Goal: Task Accomplishment & Management: Complete application form

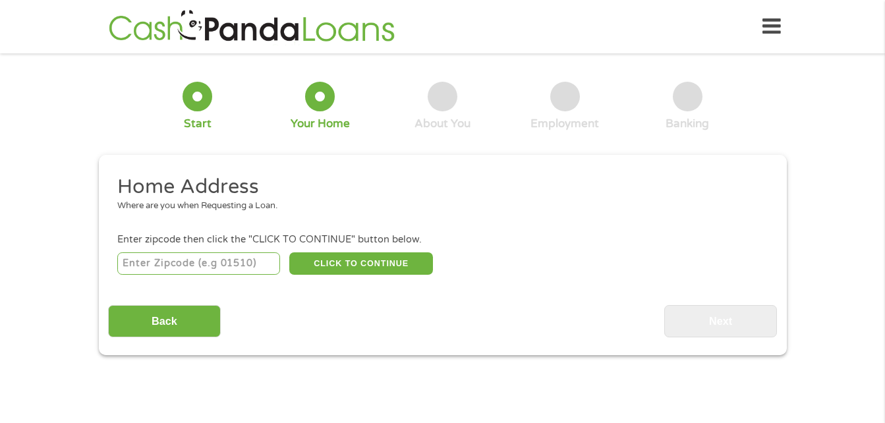
click at [215, 266] on input "number" at bounding box center [198, 263] width 163 height 22
type input "1"
type input "33844"
click at [356, 261] on button "CLICK TO CONTINUE" at bounding box center [361, 263] width 144 height 22
type input "33844"
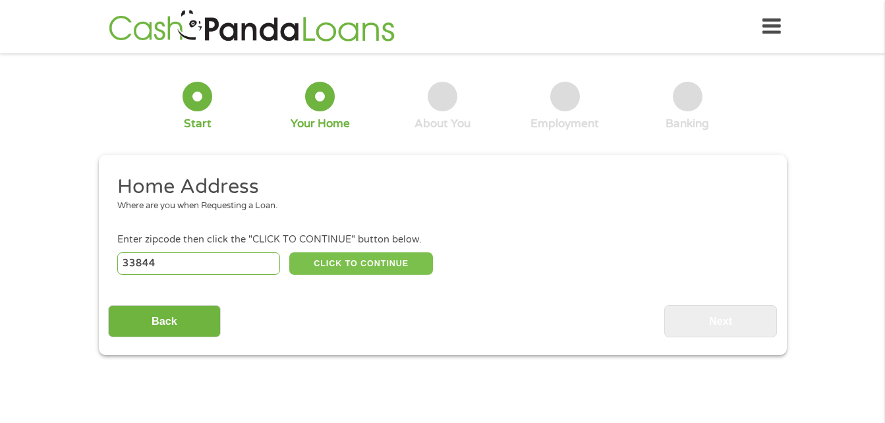
type input "[GEOGRAPHIC_DATA]"
select select "[US_STATE]"
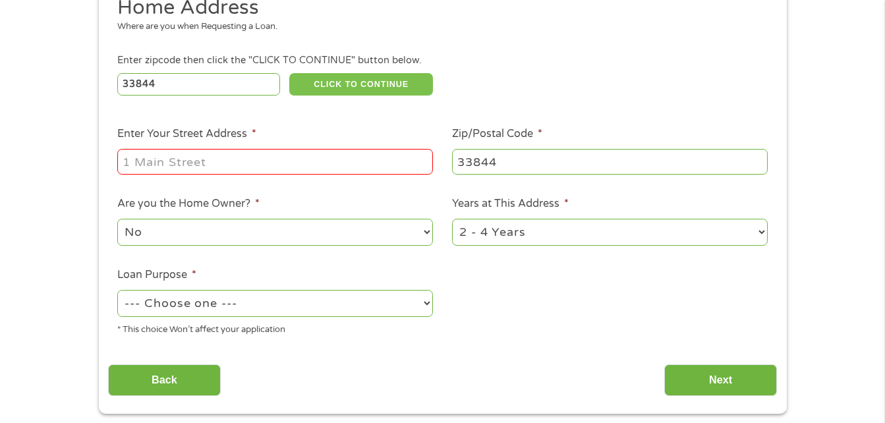
scroll to position [66, 0]
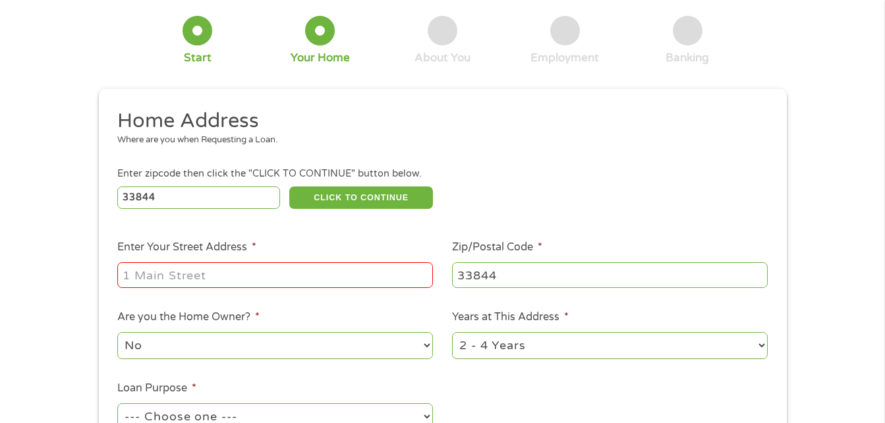
click at [198, 270] on input "Enter Your Street Address *" at bounding box center [275, 274] width 316 height 25
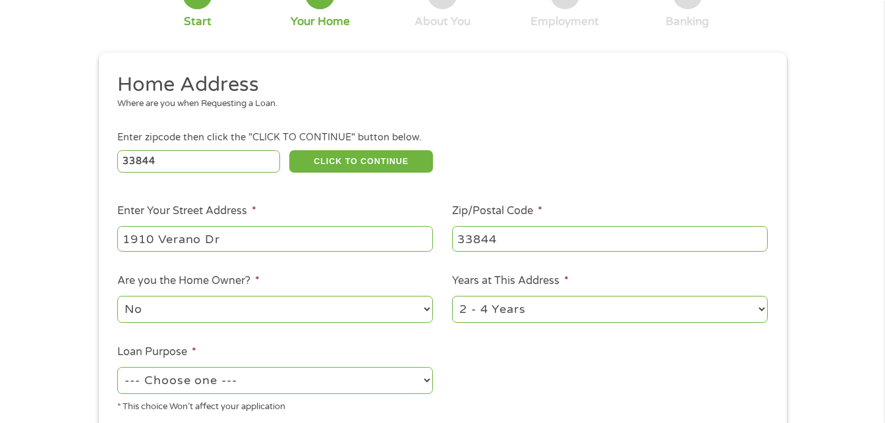
scroll to position [132, 0]
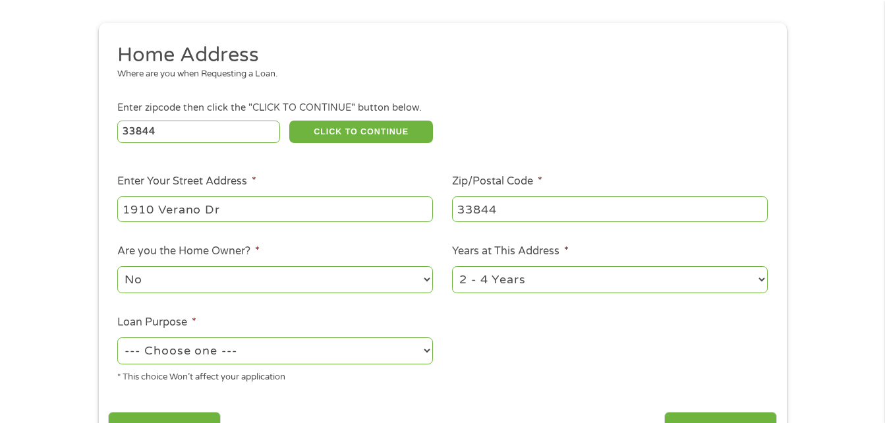
type input "1910 Verano Dr"
click at [478, 283] on select "1 Year or less 1 - 2 Years 2 - 4 Years Over 4 Years" at bounding box center [610, 279] width 316 height 27
select select "12months"
click at [452, 266] on select "1 Year or less 1 - 2 Years 2 - 4 Years Over 4 Years" at bounding box center [610, 279] width 316 height 27
click at [358, 282] on select "No Yes" at bounding box center [275, 279] width 316 height 27
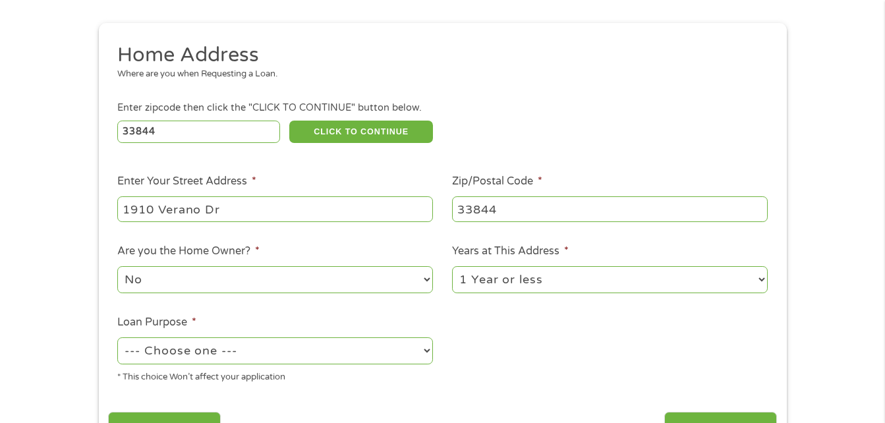
click at [358, 282] on select "No Yes" at bounding box center [275, 279] width 316 height 27
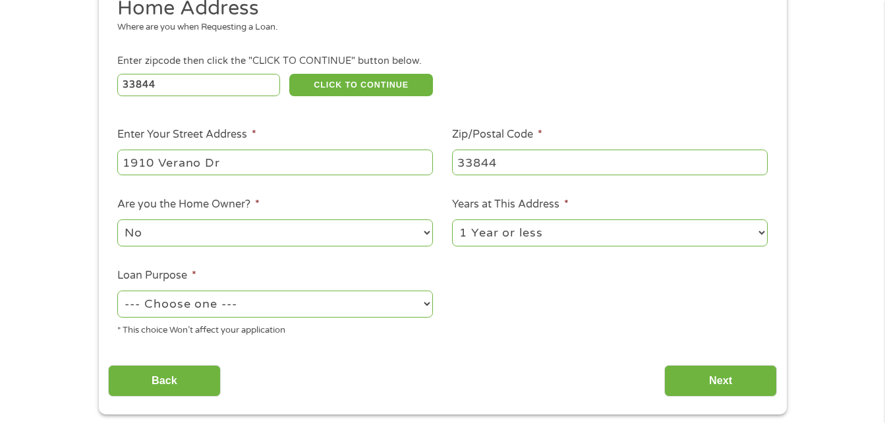
scroll to position [263, 0]
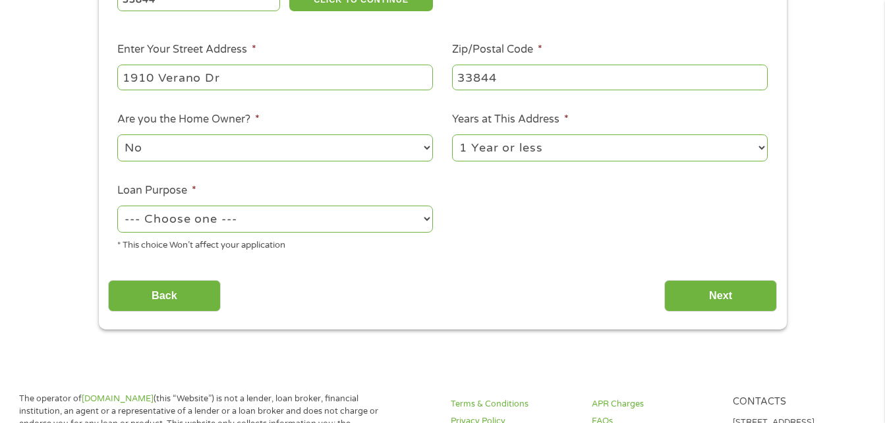
click at [289, 217] on select "--- Choose one --- Pay Bills Debt Consolidation Home Improvement Major Purchase…" at bounding box center [275, 219] width 316 height 27
select select "paybills"
click at [117, 206] on select "--- Choose one --- Pay Bills Debt Consolidation Home Improvement Major Purchase…" at bounding box center [275, 219] width 316 height 27
click at [729, 295] on input "Next" at bounding box center [720, 296] width 113 height 32
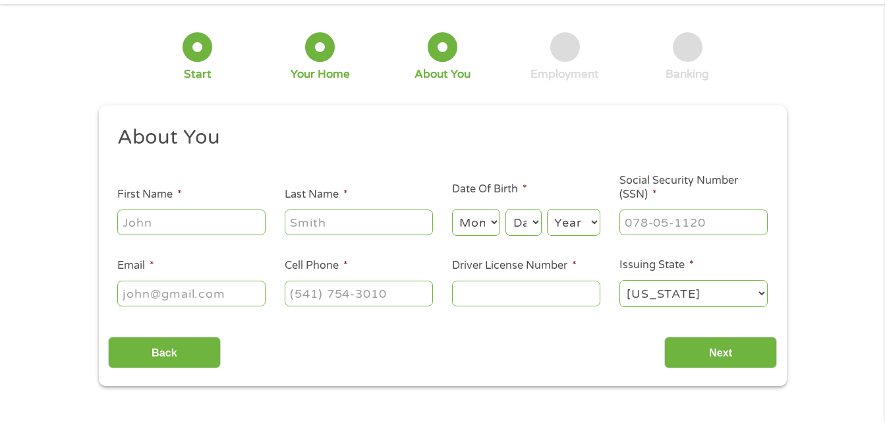
scroll to position [0, 0]
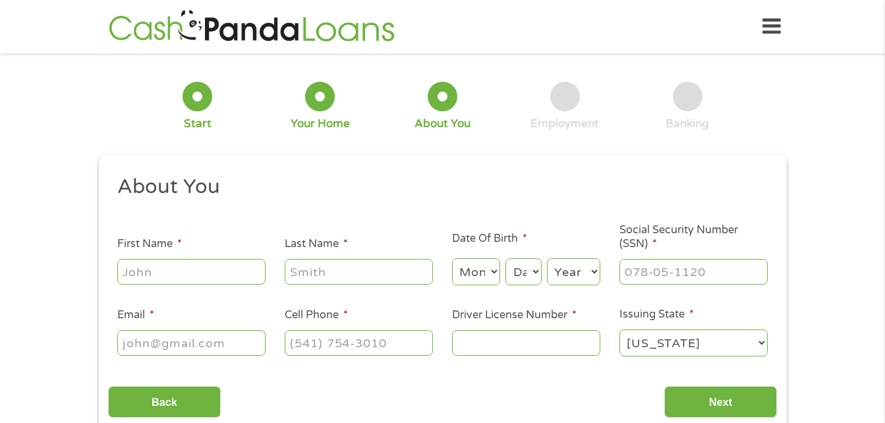
click at [174, 279] on input "First Name *" at bounding box center [191, 271] width 148 height 25
type input "Leslyan"
type input "[PERSON_NAME]"
select select "5"
select select "24"
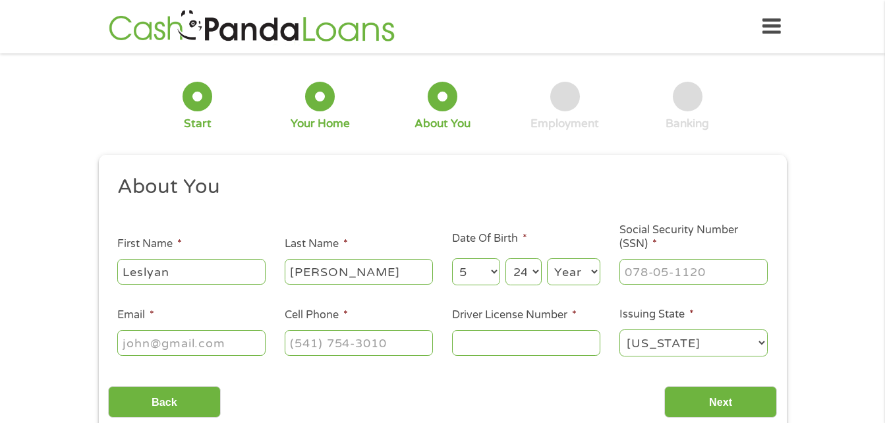
select select "1991"
type input "[EMAIL_ADDRESS][DOMAIN_NAME]"
type input "[PHONE_NUMBER]"
click at [674, 272] on input "___-__-____" at bounding box center [693, 271] width 148 height 25
type input "596-32-2599"
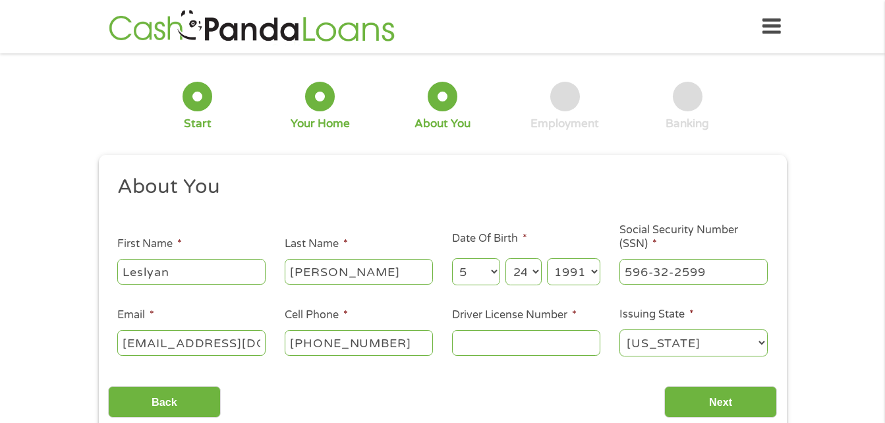
click at [528, 345] on input "Driver License Number *" at bounding box center [526, 342] width 148 height 25
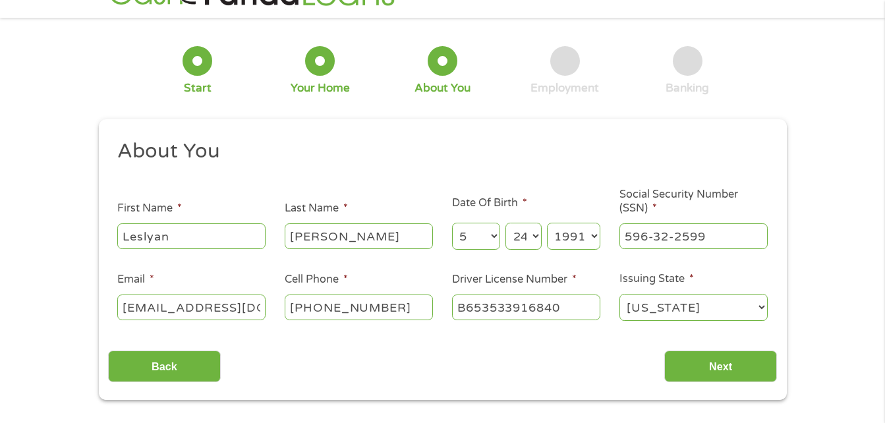
scroll to position [66, 0]
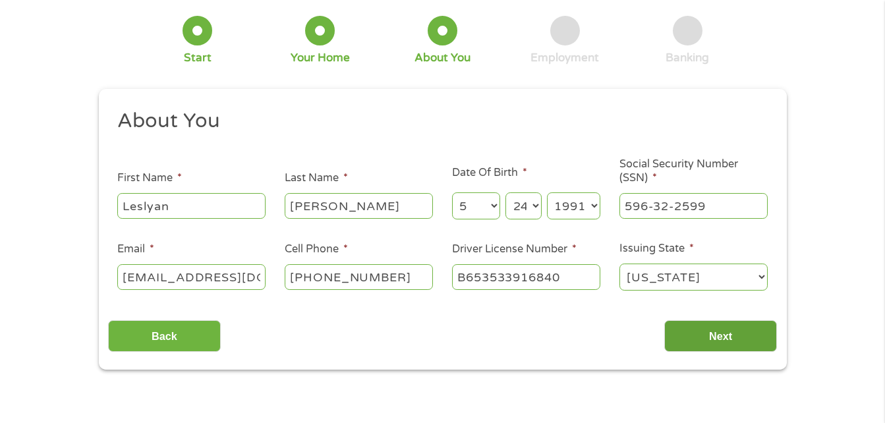
type input "B653533916840"
click at [720, 331] on input "Next" at bounding box center [720, 336] width 113 height 32
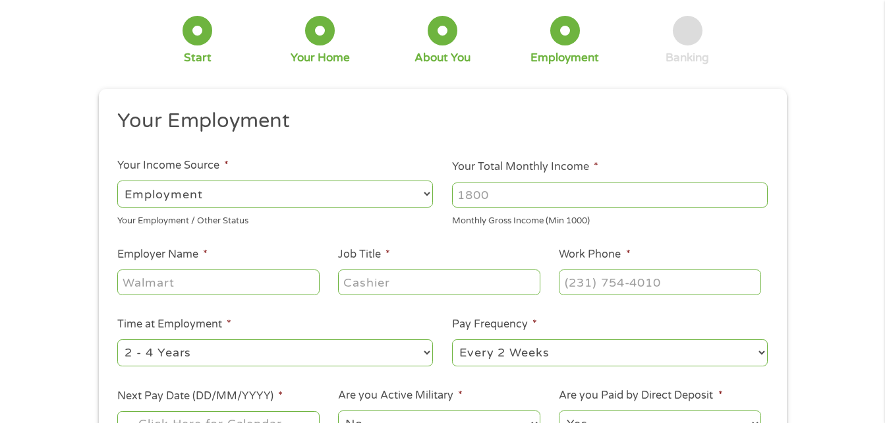
scroll to position [0, 0]
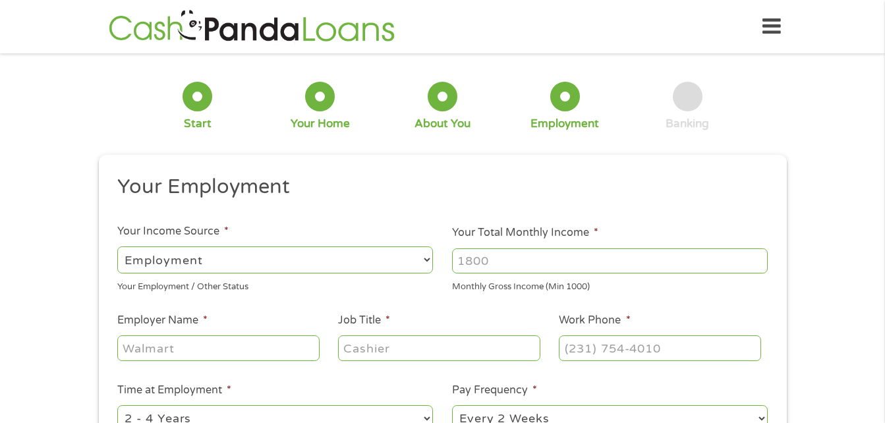
click at [314, 255] on select "--- Choose one --- Employment [DEMOGRAPHIC_DATA] Benefits" at bounding box center [275, 259] width 316 height 27
select select "selfEmployed"
click at [117, 246] on select "--- Choose one --- Employment [DEMOGRAPHIC_DATA] Benefits" at bounding box center [275, 259] width 316 height 27
click at [497, 268] on input "Your Total Monthly Income *" at bounding box center [610, 260] width 316 height 25
click at [758, 258] on input "1000" at bounding box center [610, 260] width 316 height 25
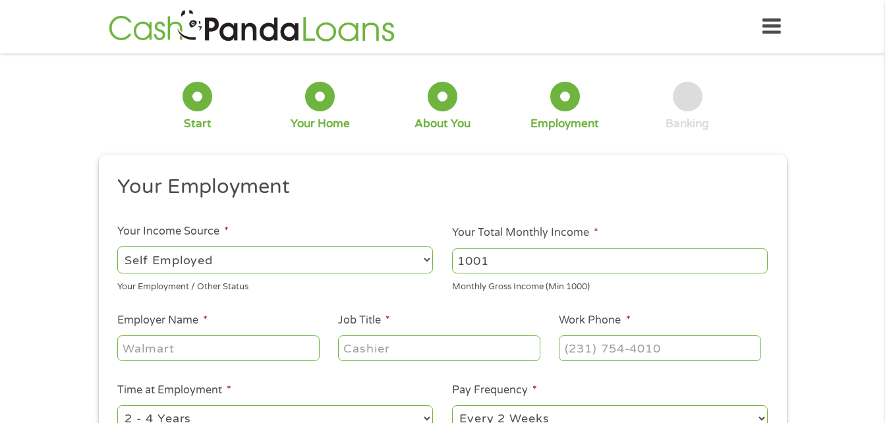
click at [758, 258] on input "1001" at bounding box center [610, 260] width 316 height 25
click at [758, 258] on input "1002" at bounding box center [610, 260] width 316 height 25
click at [758, 258] on input "1003" at bounding box center [610, 260] width 316 height 25
click at [758, 258] on input "1004" at bounding box center [610, 260] width 316 height 25
click at [758, 258] on input "1005" at bounding box center [610, 260] width 316 height 25
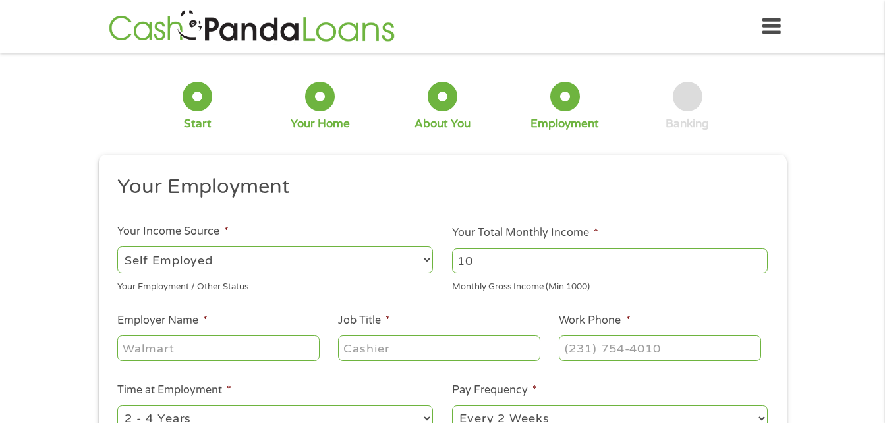
type input "1"
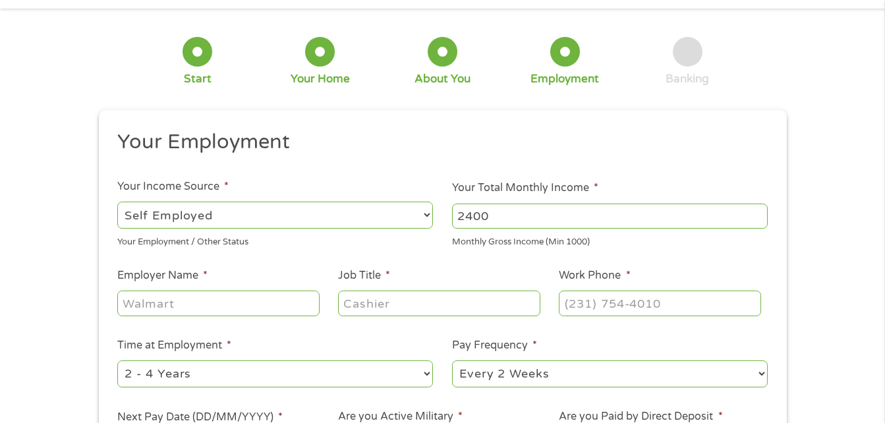
scroll to position [66, 0]
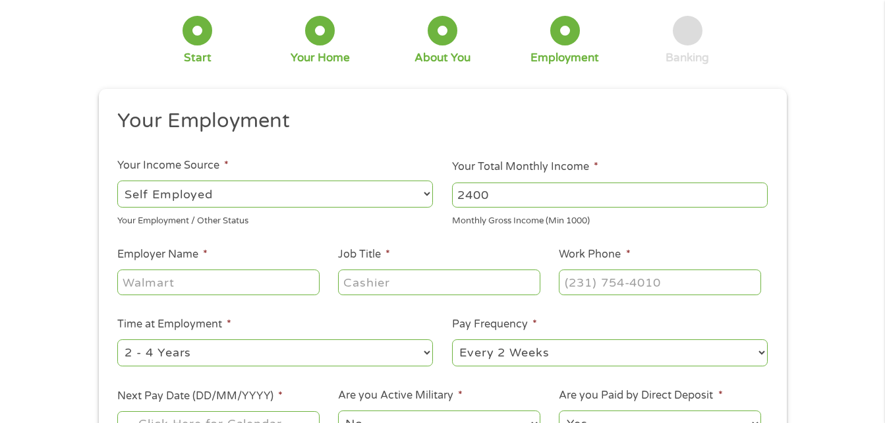
type input "2400"
click at [164, 281] on input "Employer Name *" at bounding box center [218, 281] width 202 height 25
type input "Hi Five Services LLC"
click at [370, 286] on input "Job Title *" at bounding box center [439, 281] width 202 height 25
type input "c"
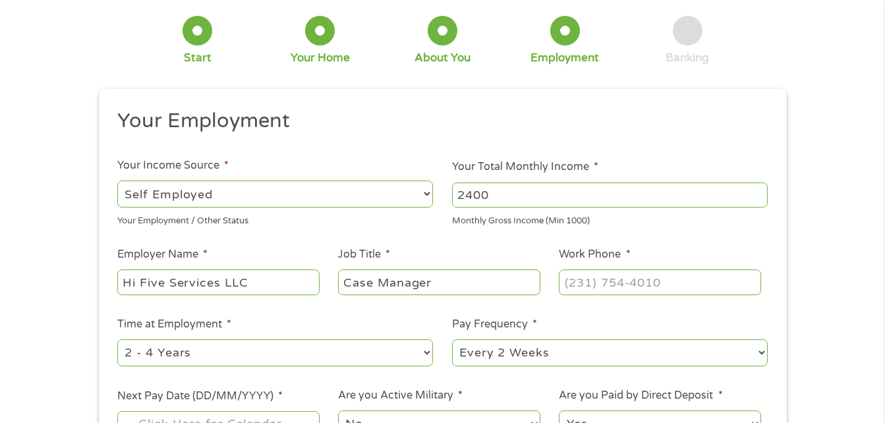
type input "Case Manager"
click at [628, 276] on input "(___) ___-____" at bounding box center [660, 281] width 202 height 25
type input "[PHONE_NUMBER]"
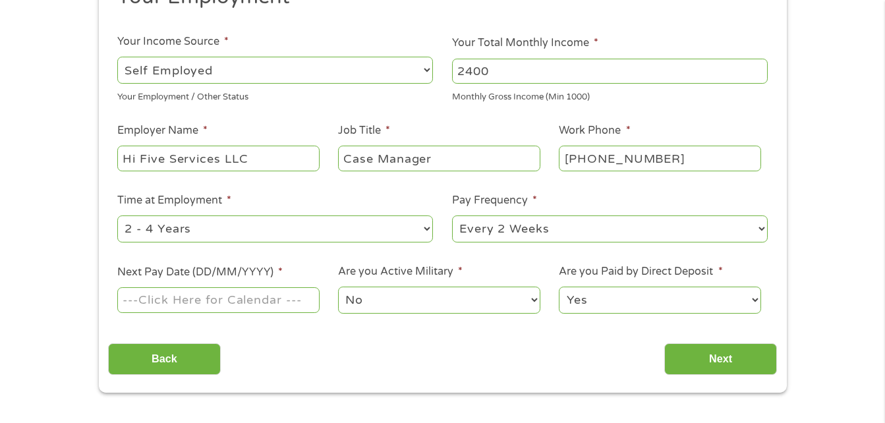
scroll to position [198, 0]
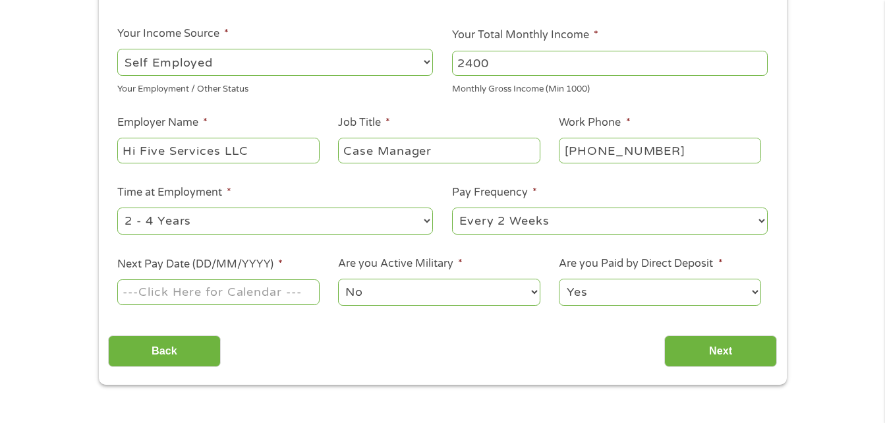
click at [203, 291] on input "Next Pay Date (DD/MM/YYYY) *" at bounding box center [218, 291] width 202 height 25
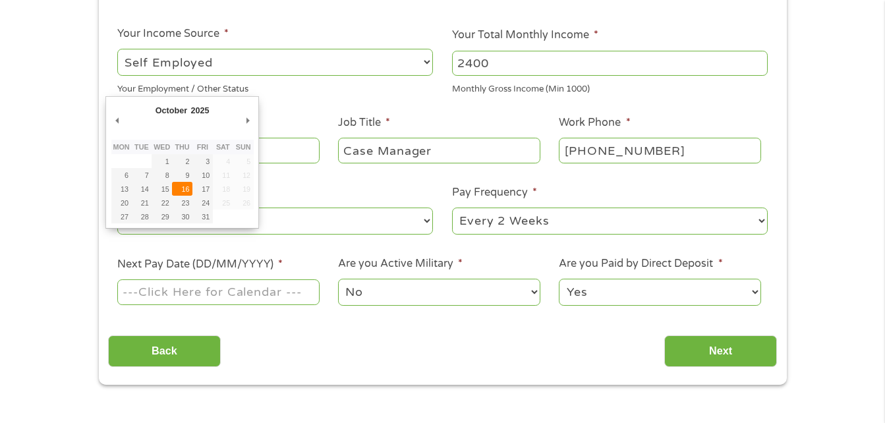
type input "[DATE]"
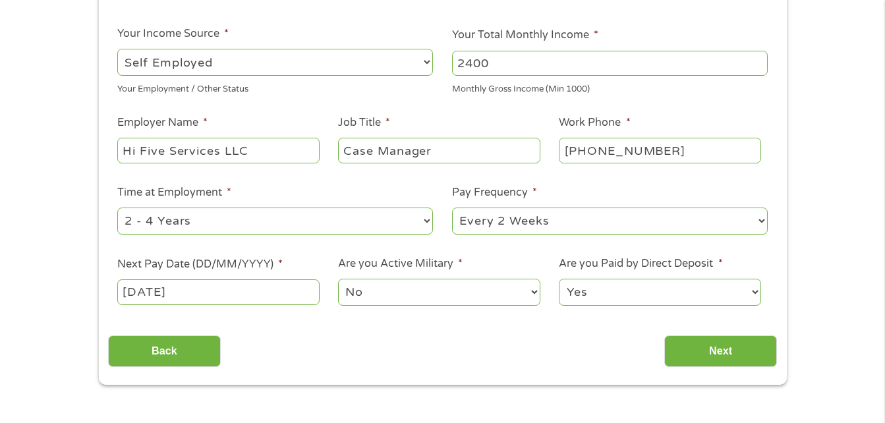
click at [664, 291] on select "Yes No" at bounding box center [660, 292] width 202 height 27
click at [718, 349] on input "Next" at bounding box center [720, 351] width 113 height 32
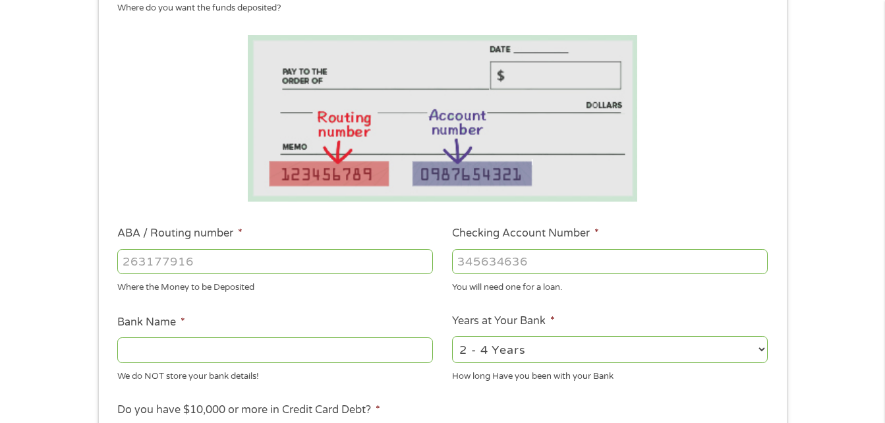
click at [298, 263] on input "ABA / Routing number *" at bounding box center [275, 261] width 316 height 25
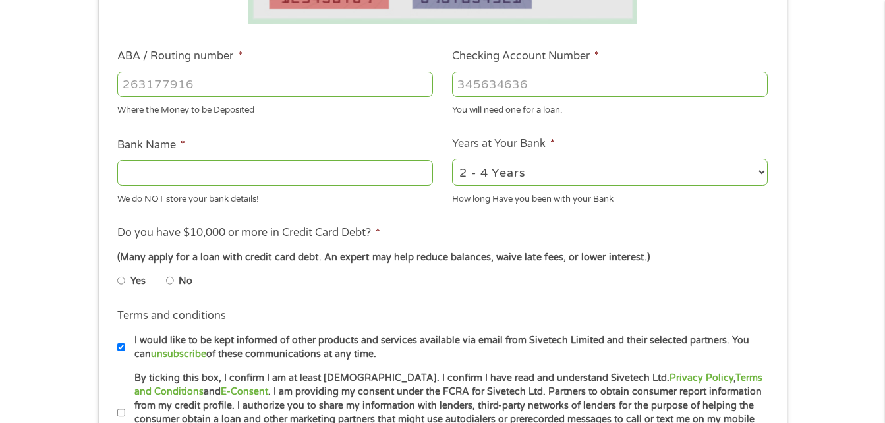
scroll to position [132, 0]
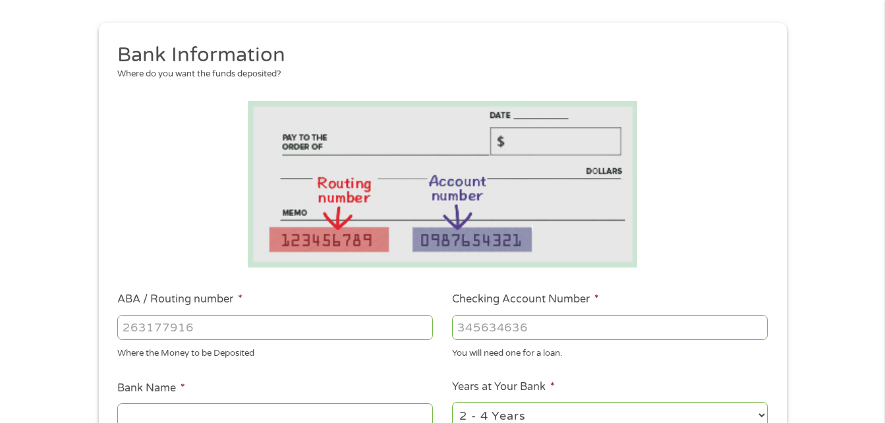
click at [198, 328] on input "ABA / Routing number *" at bounding box center [275, 327] width 316 height 25
type input "263191287"
click at [497, 329] on input "Checking Account Number *" at bounding box center [610, 327] width 316 height 25
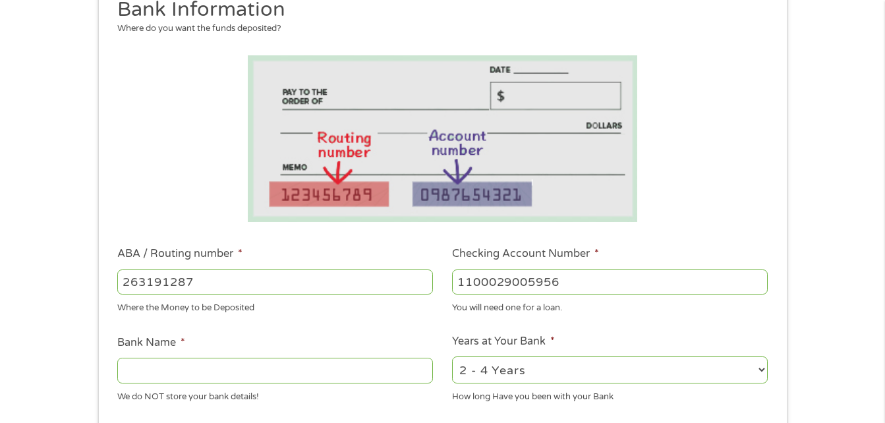
scroll to position [198, 0]
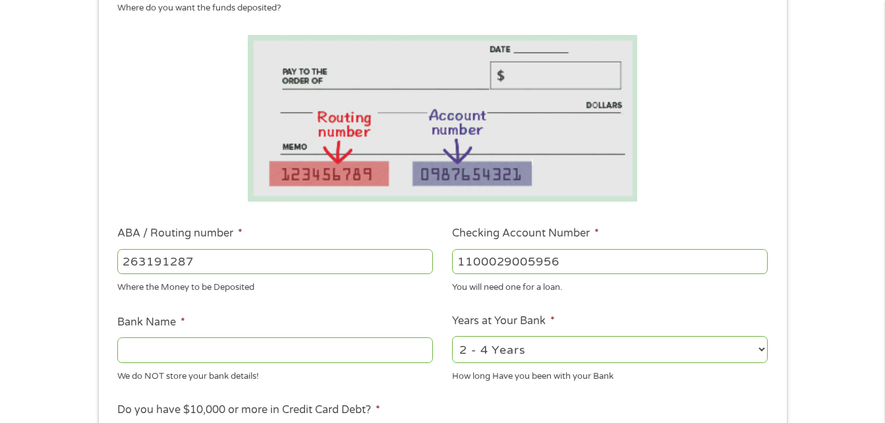
type input "1100029005956"
click at [295, 350] on input "Bank Name *" at bounding box center [275, 349] width 316 height 25
type input "Truist Bank"
click at [547, 353] on select "2 - 4 Years 6 - 12 Months 1 - 2 Years Over 4 Years" at bounding box center [610, 349] width 316 height 27
click at [452, 336] on select "2 - 4 Years 6 - 12 Months 1 - 2 Years Over 4 Years" at bounding box center [610, 349] width 316 height 27
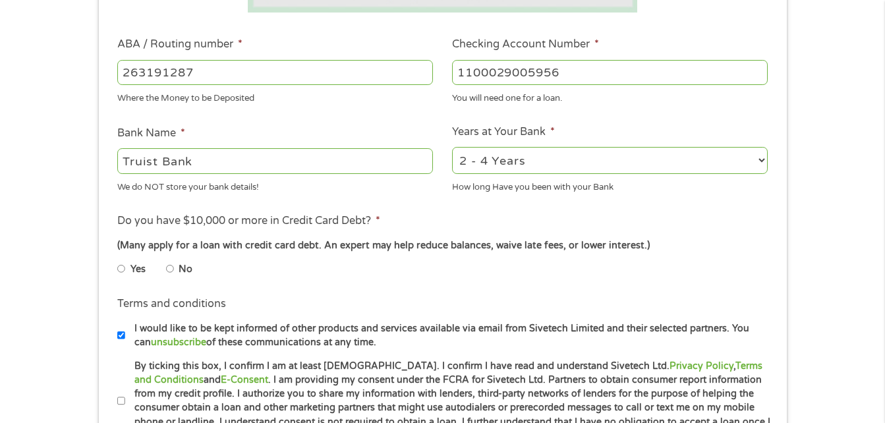
scroll to position [395, 0]
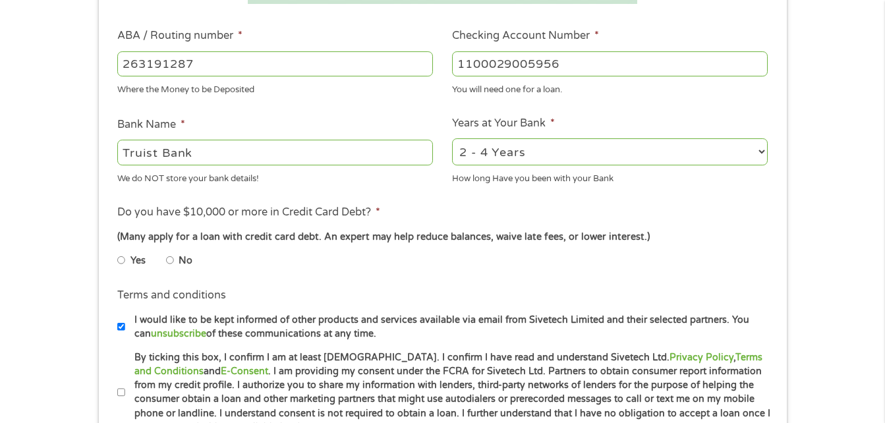
click at [175, 262] on li "No" at bounding box center [189, 261] width 47 height 26
click at [172, 258] on input "No" at bounding box center [170, 260] width 8 height 21
radio input "true"
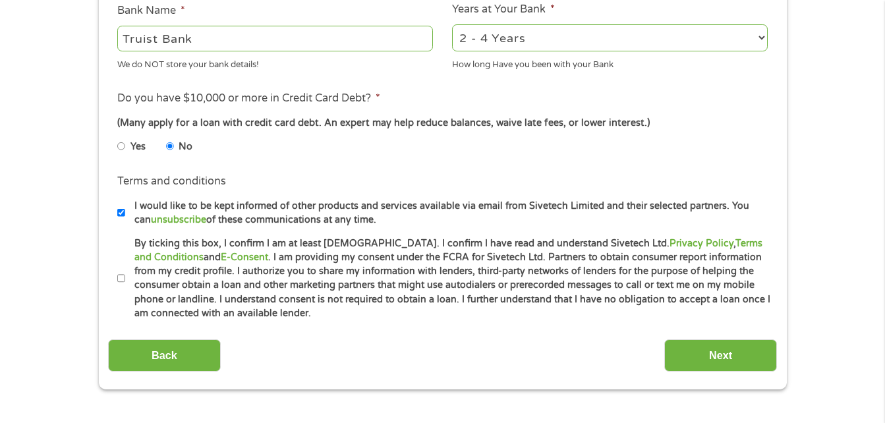
scroll to position [527, 0]
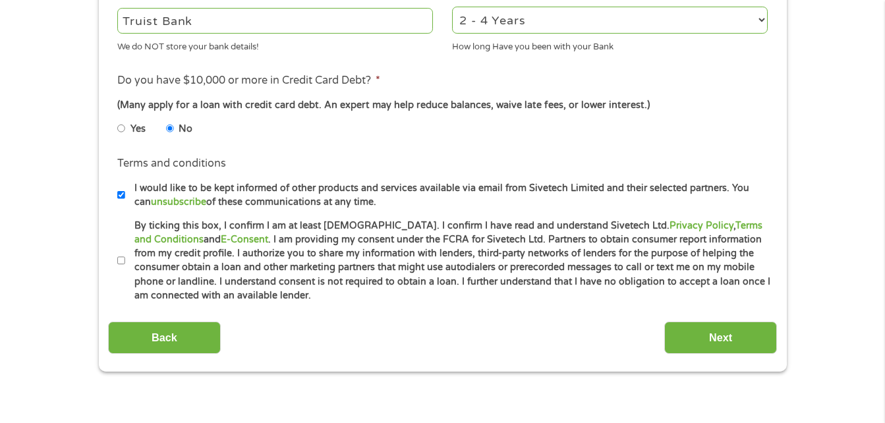
click at [121, 262] on input "By ticking this box, I confirm I am at least [DEMOGRAPHIC_DATA]. I confirm I ha…" at bounding box center [121, 260] width 8 height 21
checkbox input "true"
click at [718, 335] on input "Next" at bounding box center [720, 337] width 113 height 32
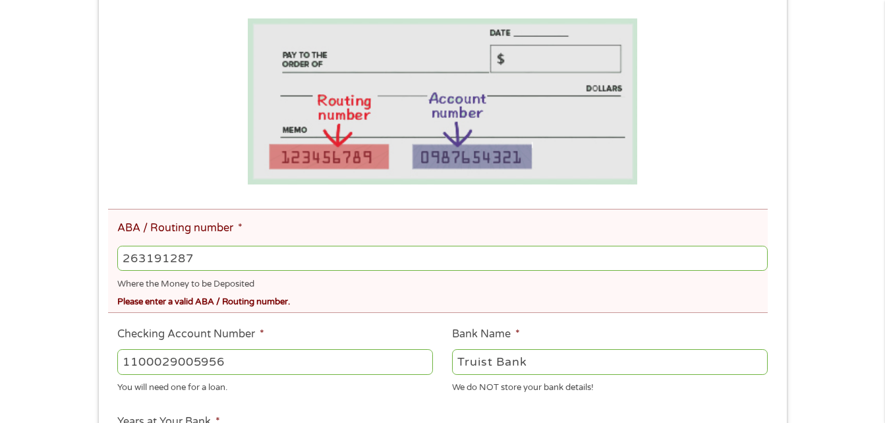
scroll to position [395, 0]
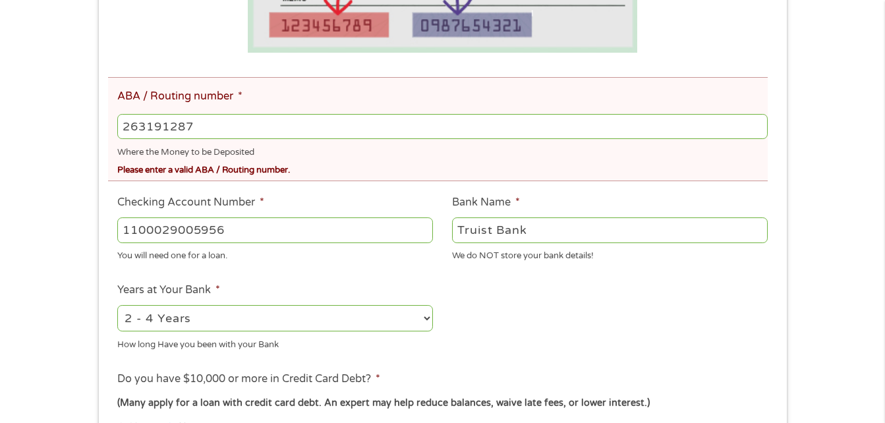
click at [213, 126] on input "263191287" at bounding box center [441, 126] width 649 height 25
type input "2"
type input "263191387"
type input "BRANCH BANKING AND TRUST CO"
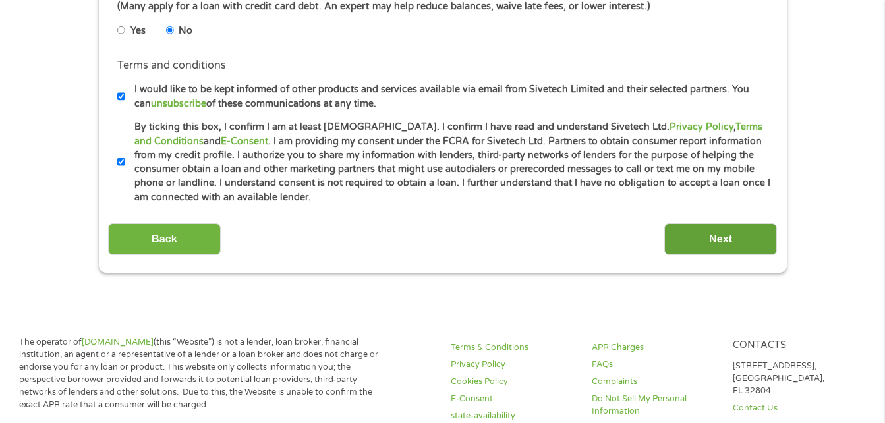
scroll to position [790, 0]
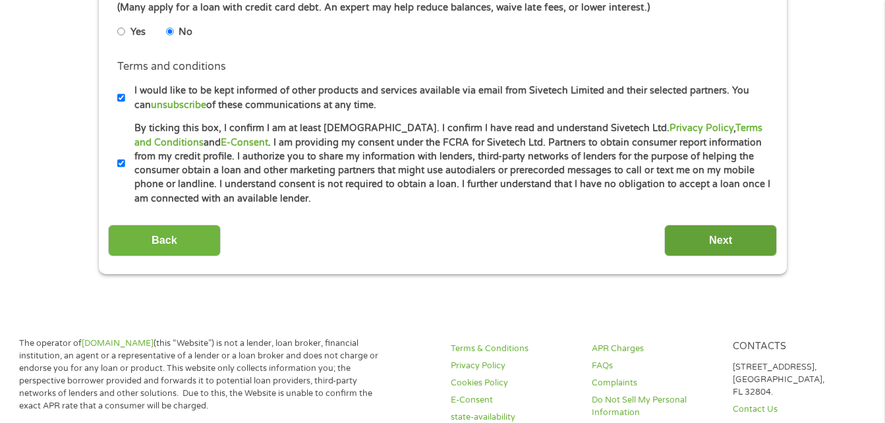
type input "263191387"
click at [688, 243] on input "Next" at bounding box center [720, 241] width 113 height 32
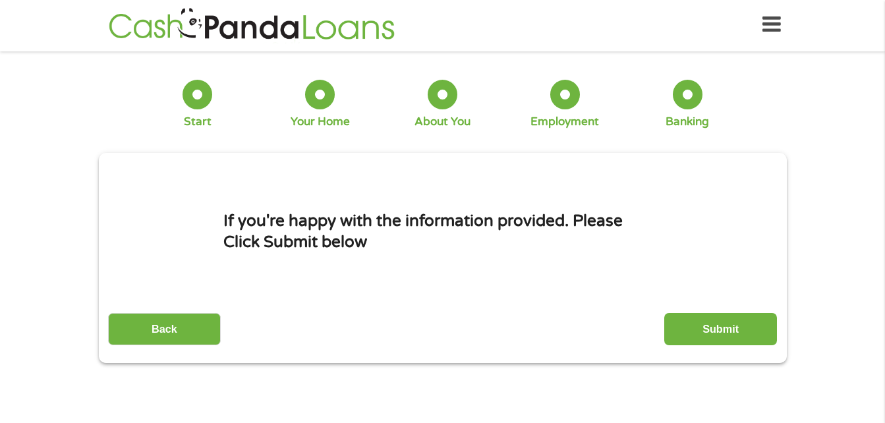
scroll to position [0, 0]
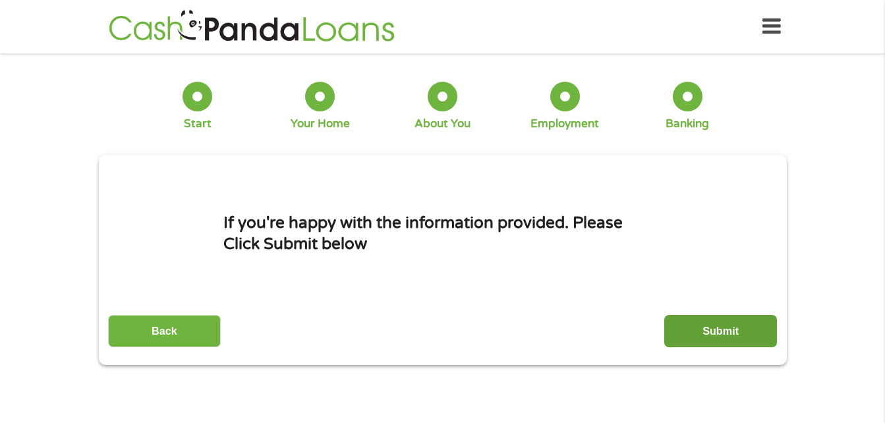
click at [719, 322] on input "Submit" at bounding box center [720, 331] width 113 height 32
